Goal: Transaction & Acquisition: Book appointment/travel/reservation

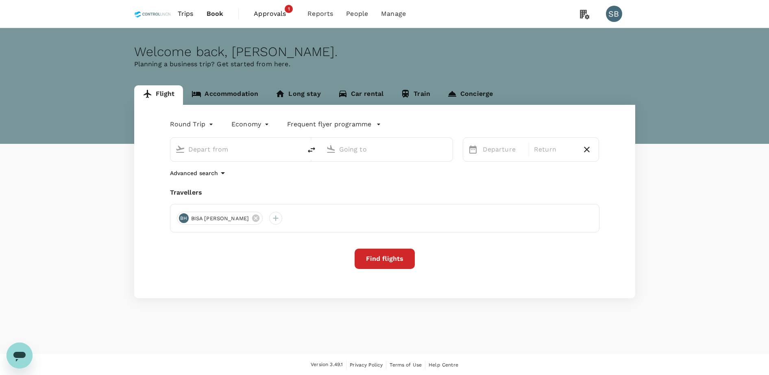
type input "Jacksons Intl (POM)"
type input "Nadzab [GEOGRAPHIC_DATA] ([GEOGRAPHIC_DATA])"
type input "Jacksons Intl (POM)"
type input "Nadzab [GEOGRAPHIC_DATA] ([GEOGRAPHIC_DATA])"
click at [502, 156] on div "Departure" at bounding box center [504, 150] width 48 height 16
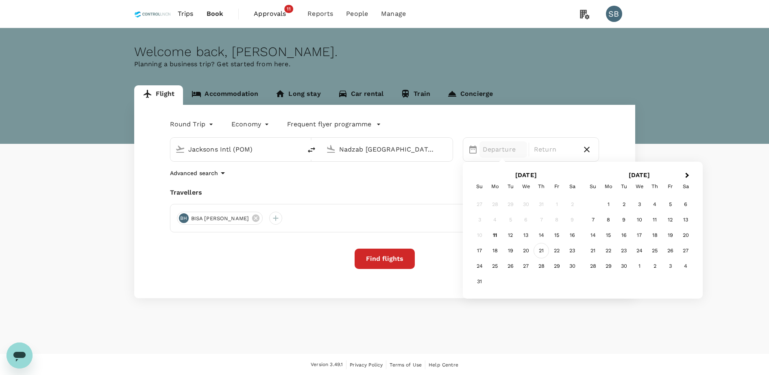
click at [541, 255] on div "21" at bounding box center [541, 250] width 15 height 15
click at [569, 251] on div "23" at bounding box center [572, 250] width 15 height 15
click at [392, 264] on button "Find flights" at bounding box center [385, 259] width 60 height 20
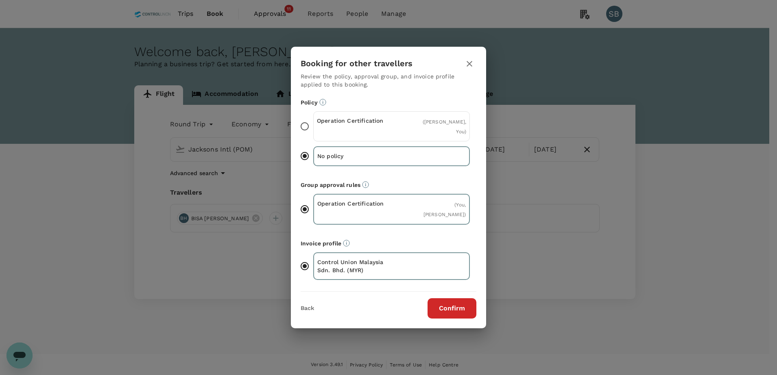
click at [379, 135] on div "Operation Certification" at bounding box center [354, 127] width 75 height 20
click at [313, 135] on input "Operation Certification ( [PERSON_NAME], You )" at bounding box center [304, 126] width 17 height 17
click at [467, 299] on button "Confirm" at bounding box center [452, 309] width 49 height 20
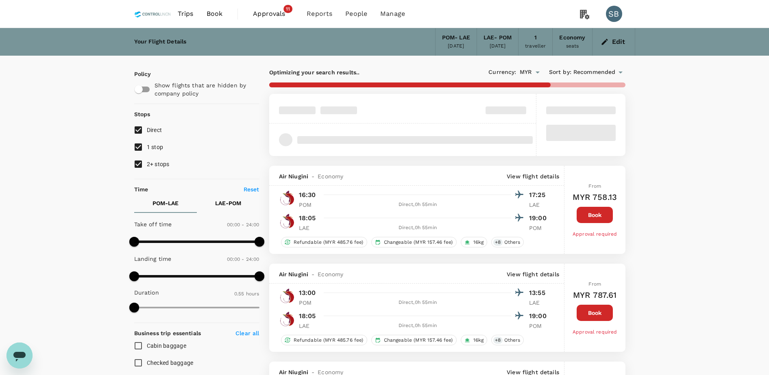
type input "MYR"
type input "1440"
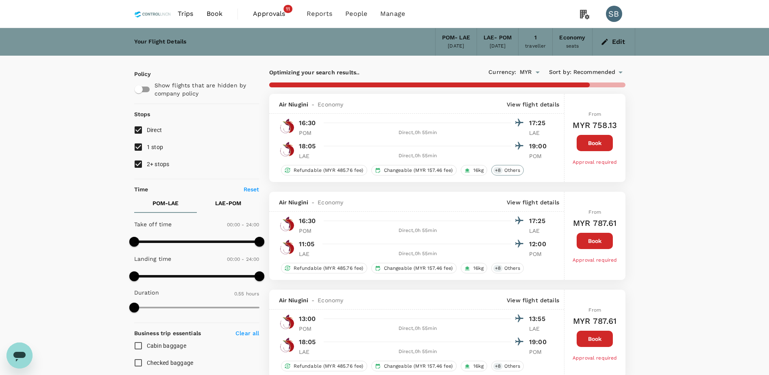
click at [510, 166] on div "+ 8 Others" at bounding box center [507, 170] width 33 height 11
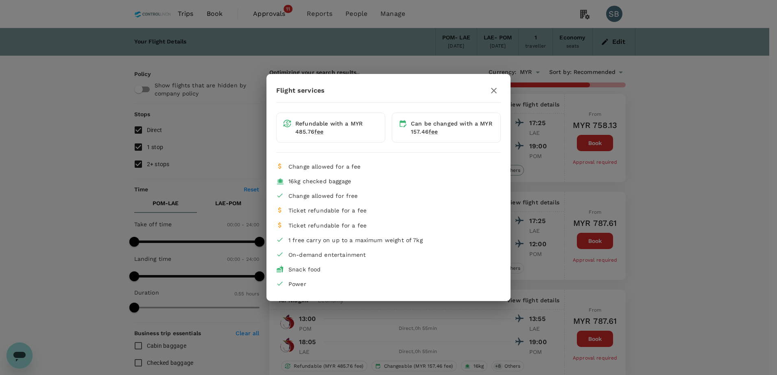
type input "70"
checkbox input "false"
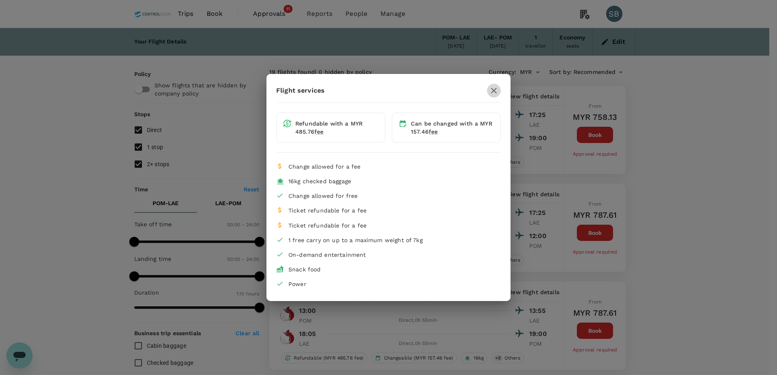
click at [499, 89] on button "button" at bounding box center [494, 91] width 14 height 14
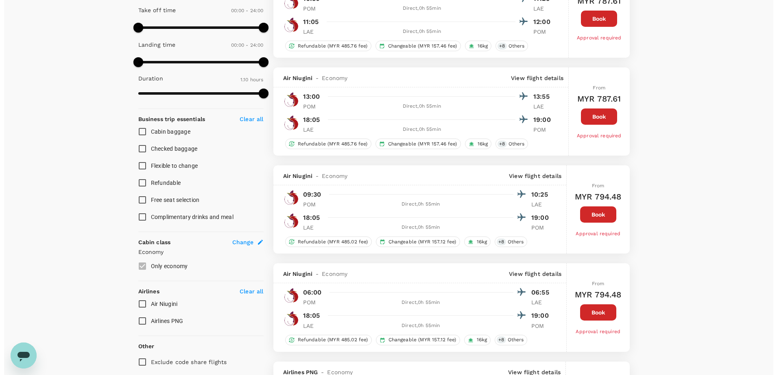
scroll to position [356, 0]
